Goal: Task Accomplishment & Management: Manage account settings

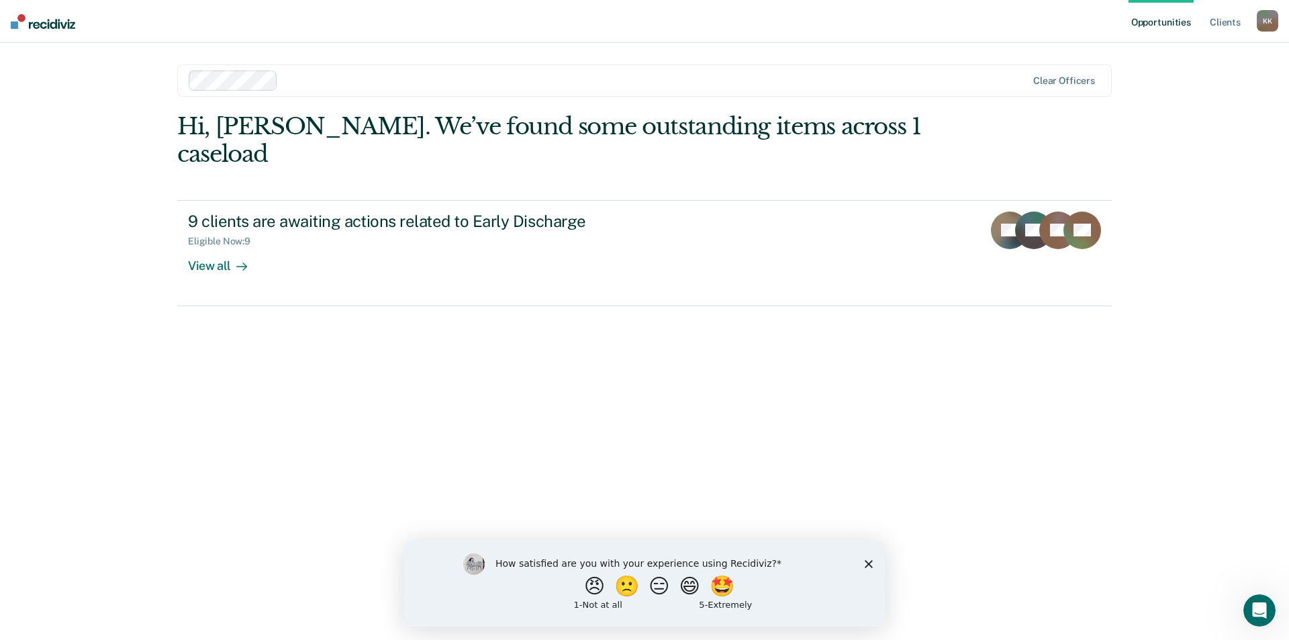
click at [868, 565] on icon "Close survey" at bounding box center [868, 563] width 8 height 8
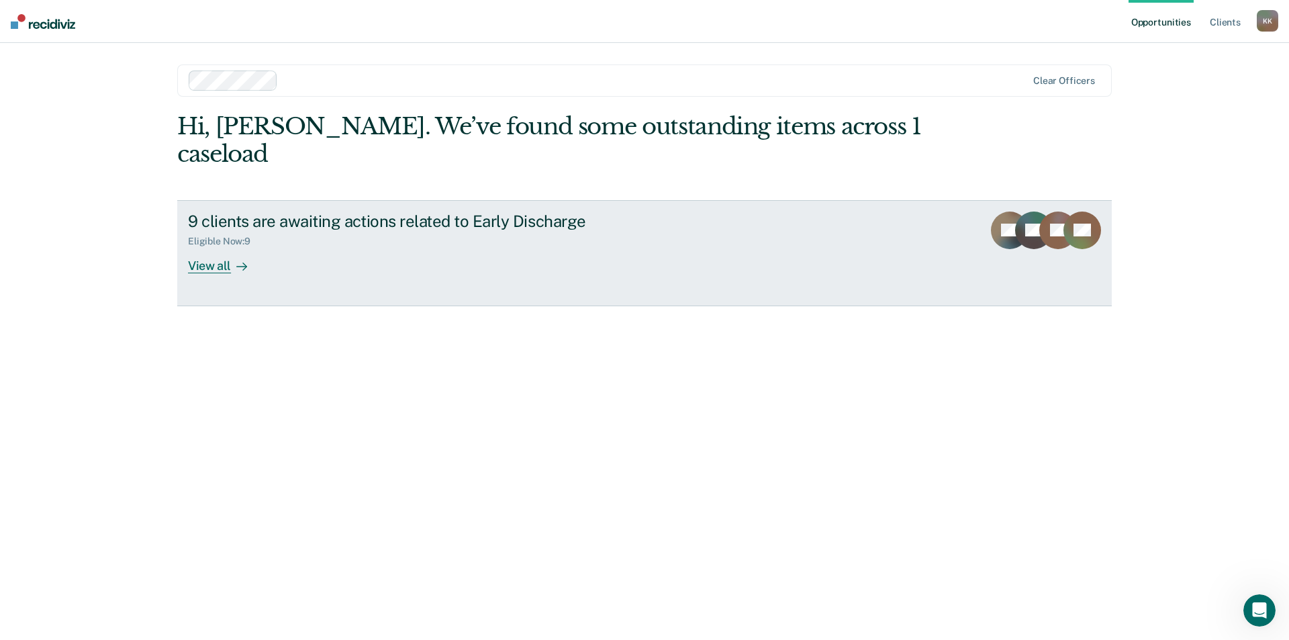
click at [221, 247] on div "View all" at bounding box center [225, 260] width 75 height 26
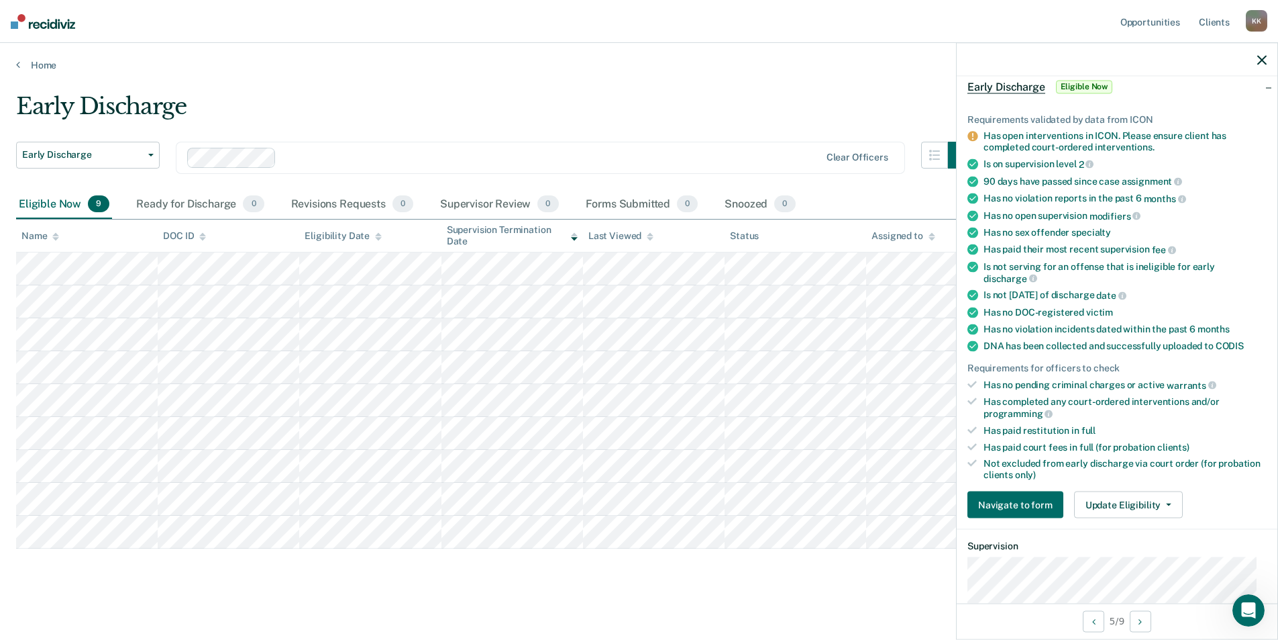
scroll to position [134, 0]
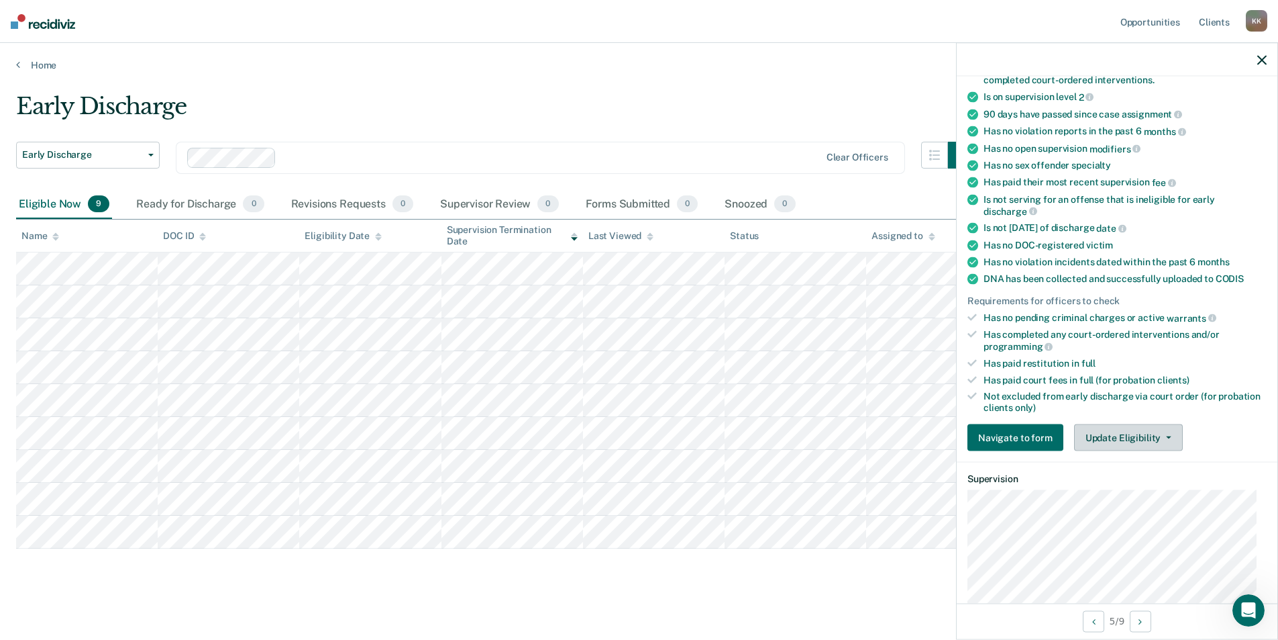
click at [1152, 435] on button "Update Eligibility" at bounding box center [1128, 437] width 109 height 27
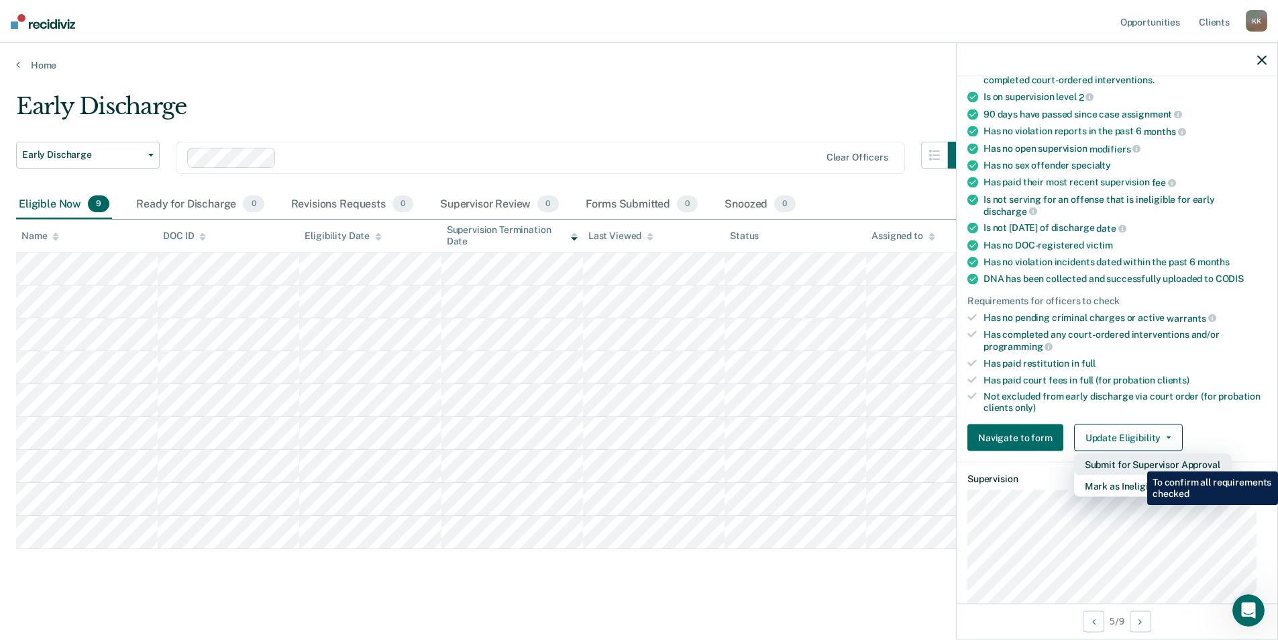
click at [1138, 461] on button "Submit for Supervisor Approval" at bounding box center [1152, 464] width 157 height 21
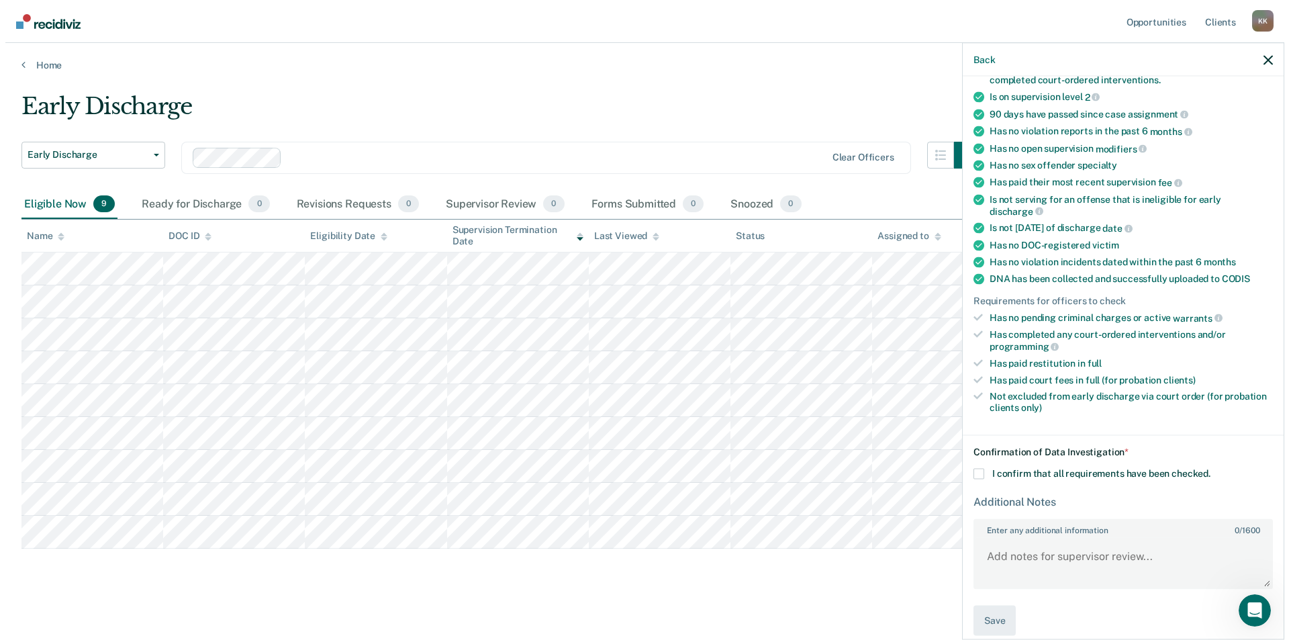
scroll to position [148, 0]
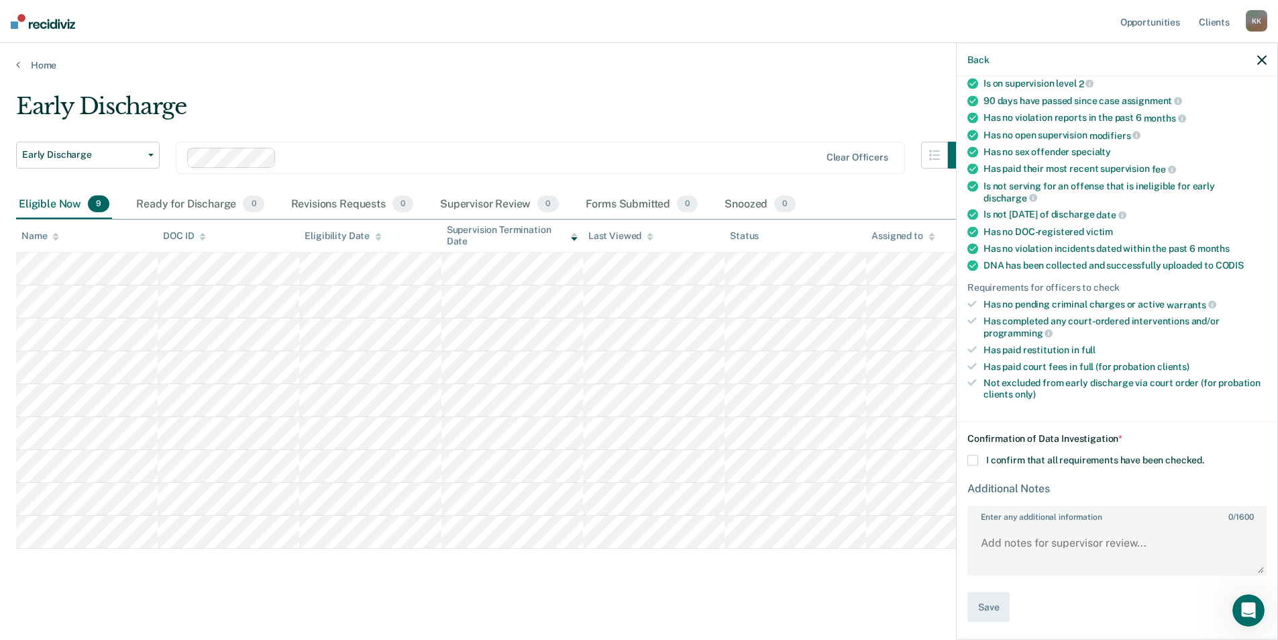
click at [970, 459] on span at bounding box center [973, 459] width 11 height 11
click at [1205, 454] on input "I confirm that all requirements have been checked." at bounding box center [1205, 454] width 0 height 0
click at [1100, 540] on textarea "Enter any additional information 0 / 1600" at bounding box center [1117, 549] width 297 height 50
type textarea "Assaultive offense(s)."
click at [989, 603] on button "Save" at bounding box center [989, 606] width 42 height 30
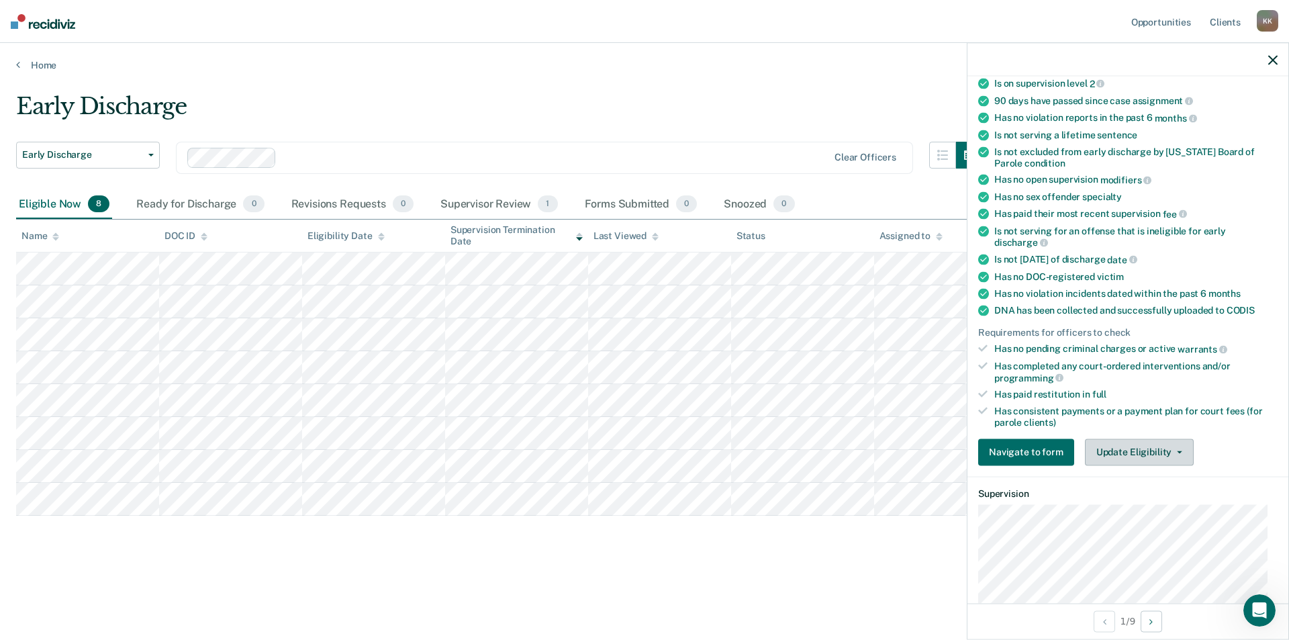
click at [1158, 447] on button "Update Eligibility" at bounding box center [1139, 451] width 109 height 27
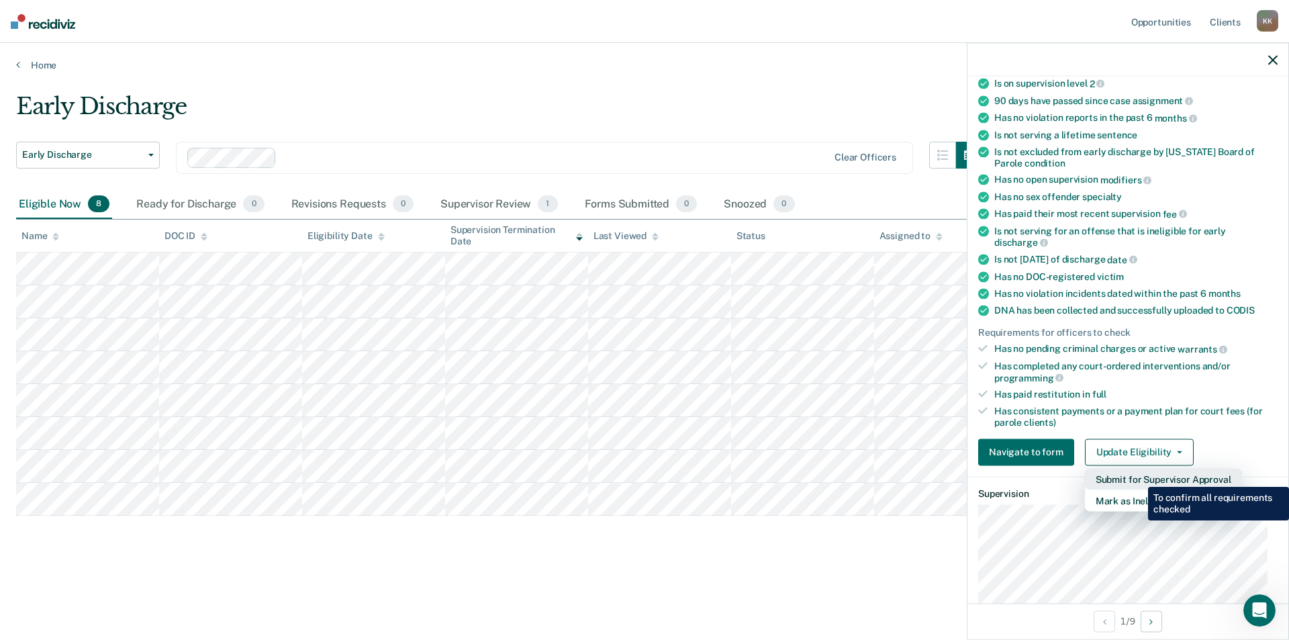
click at [1138, 476] on button "Submit for Supervisor Approval" at bounding box center [1163, 478] width 157 height 21
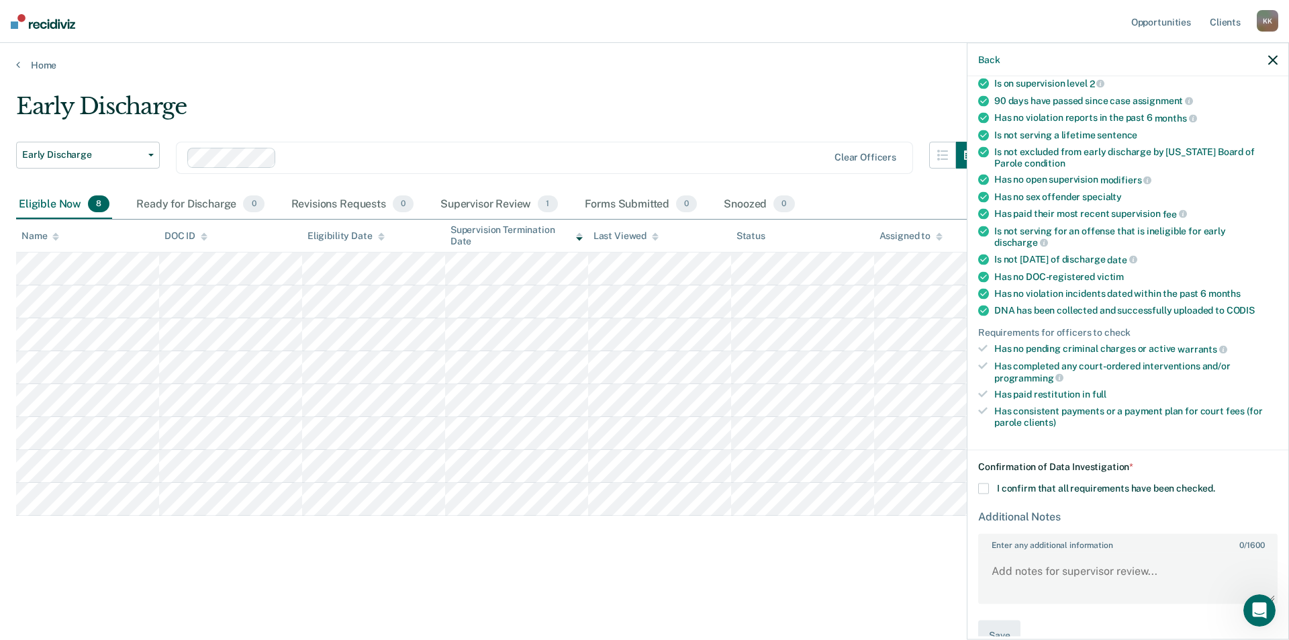
click at [981, 486] on span at bounding box center [983, 488] width 11 height 11
click at [1215, 483] on input "I confirm that all requirements have been checked." at bounding box center [1215, 483] width 0 height 0
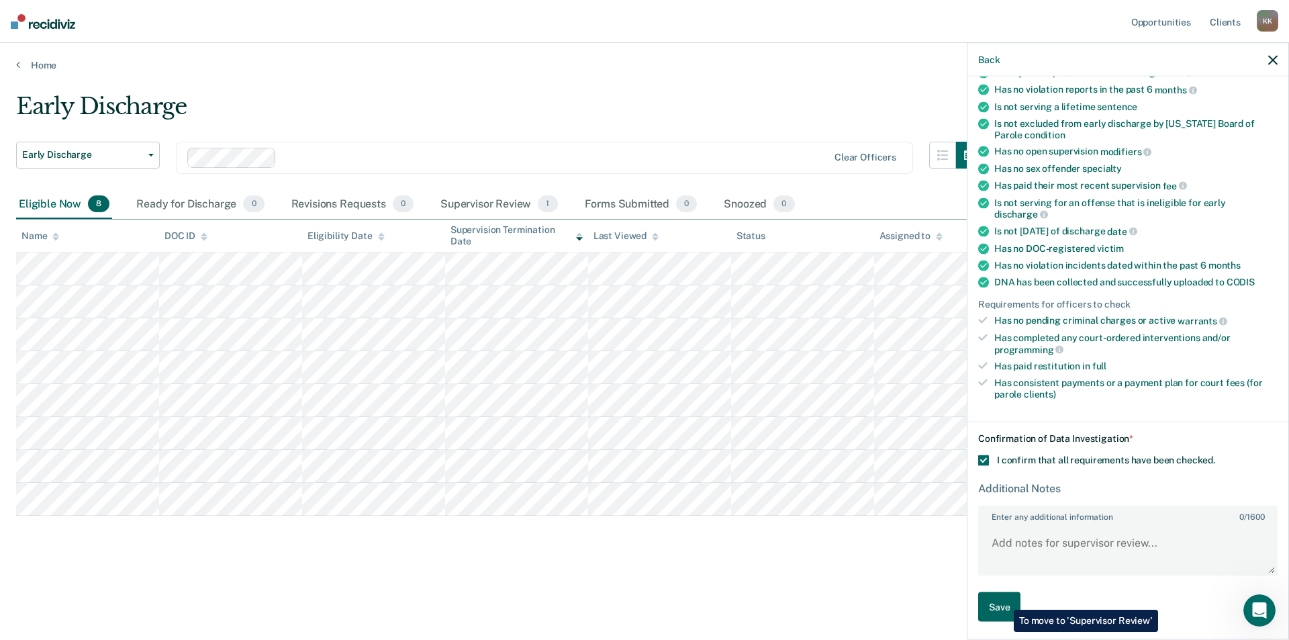
click at [1003, 599] on button "Save" at bounding box center [999, 606] width 42 height 30
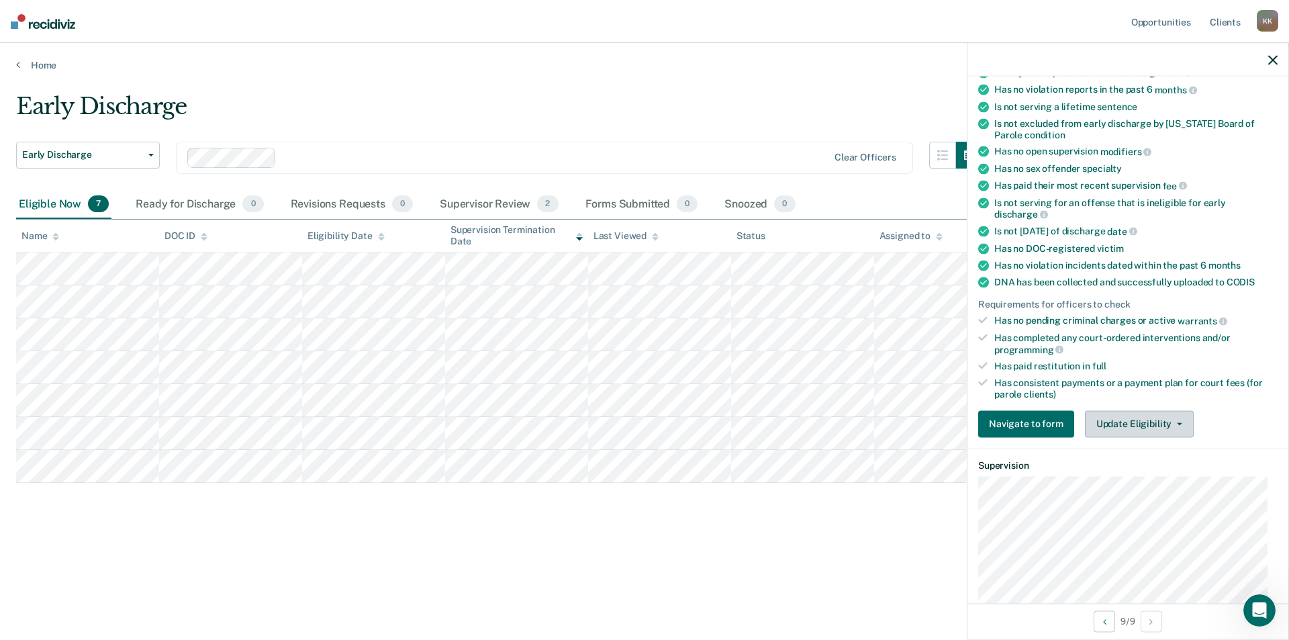
click at [1170, 425] on button "Update Eligibility" at bounding box center [1139, 423] width 109 height 27
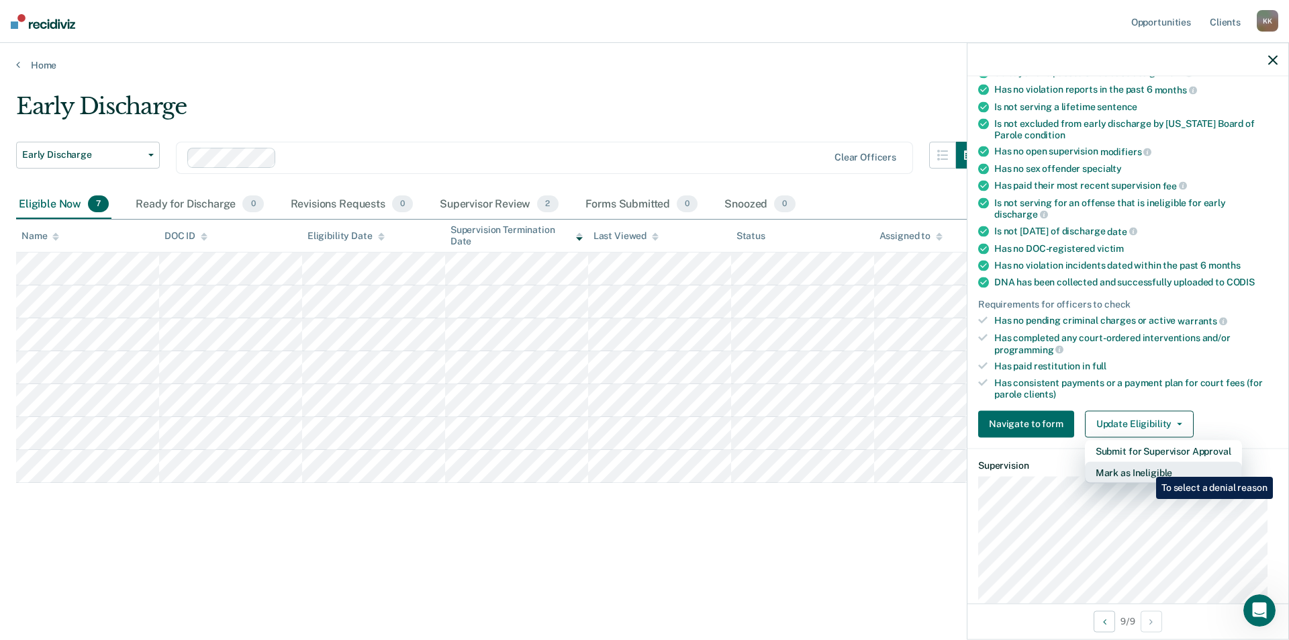
click at [1146, 466] on button "Mark as Ineligible" at bounding box center [1163, 471] width 157 height 21
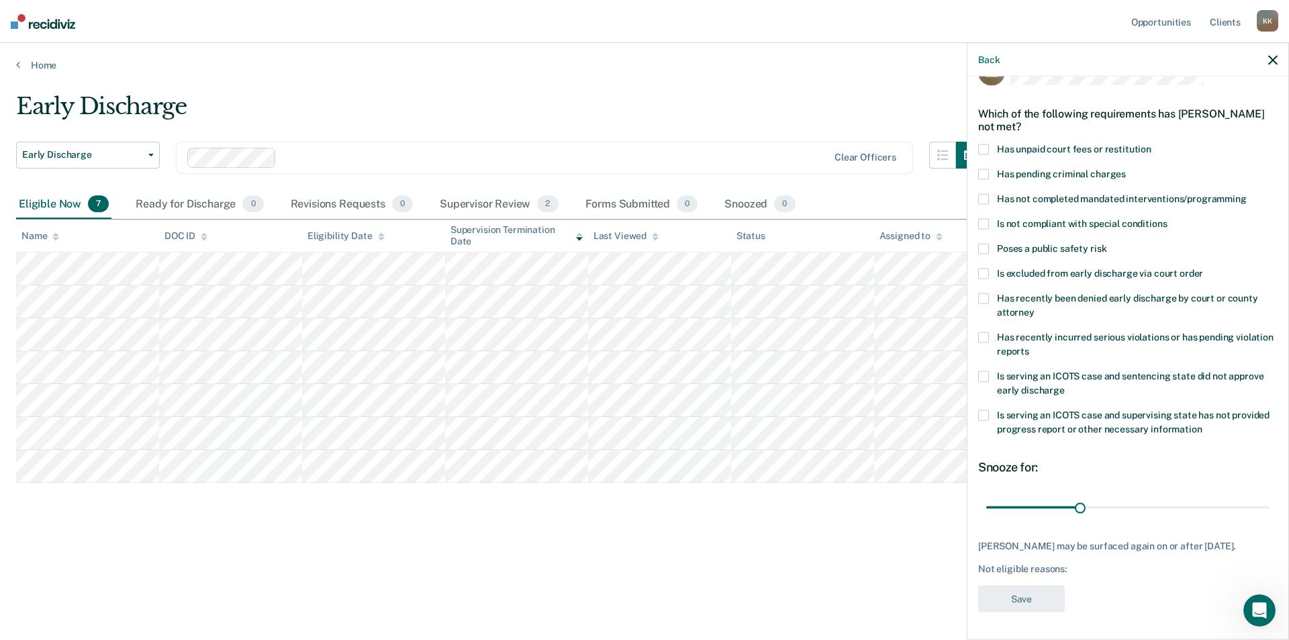
scroll to position [45, 0]
drag, startPoint x: 1076, startPoint y: 493, endPoint x: 1262, endPoint y: 498, distance: 186.6
type input "90"
click at [1262, 498] on input "range" at bounding box center [1127, 506] width 283 height 23
click at [983, 144] on span at bounding box center [983, 149] width 11 height 11
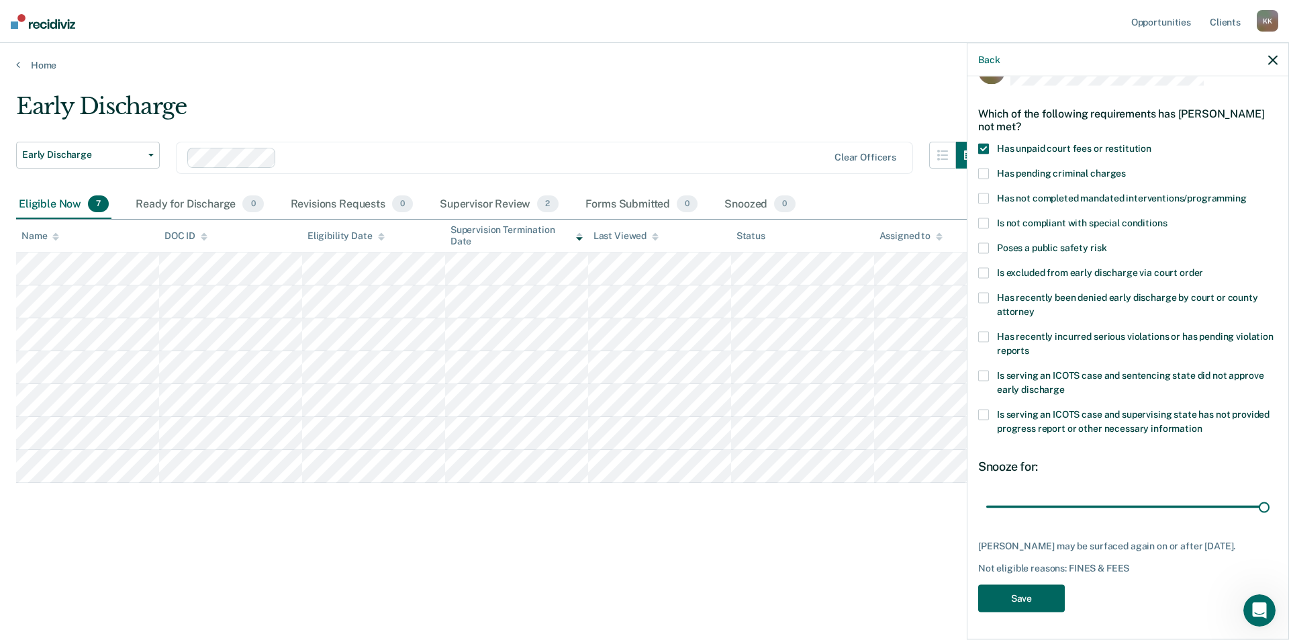
click at [1036, 597] on button "Save" at bounding box center [1021, 599] width 87 height 28
